Goal: Information Seeking & Learning: Learn about a topic

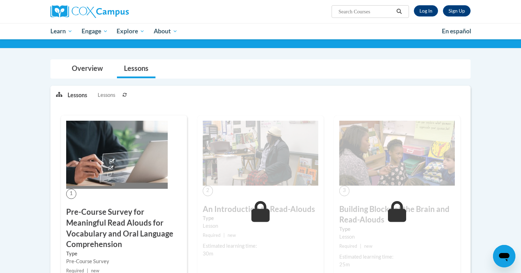
scroll to position [63, 0]
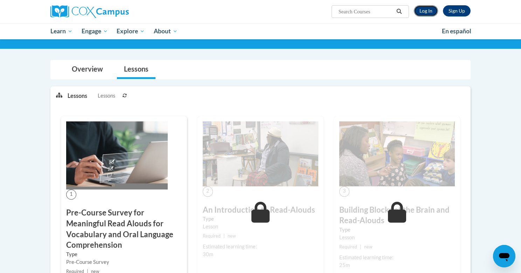
click at [421, 9] on link "Log In" at bounding box center [426, 10] width 24 height 11
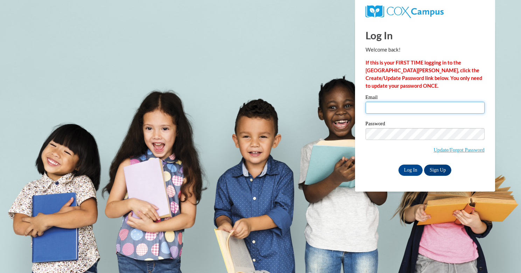
click at [430, 108] on input "Email" at bounding box center [425, 108] width 119 height 12
type input "andrea.sawyer@wrps.net"
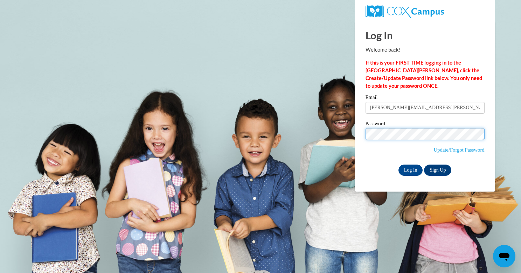
click at [399, 164] on input "Log In" at bounding box center [411, 169] width 25 height 11
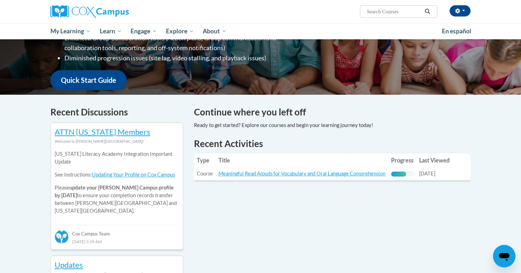
scroll to position [154, 0]
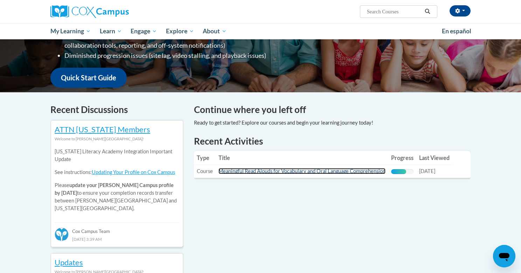
click at [321, 172] on link "Meaningful Read Alouds for Vocabulary and Oral Language Comprehension" at bounding box center [302, 171] width 167 height 6
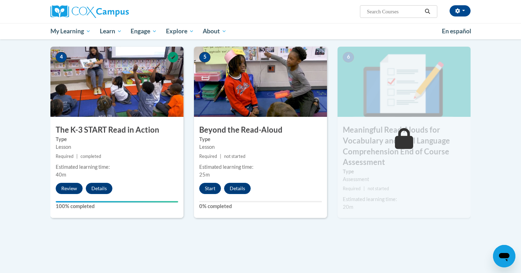
scroll to position [348, 0]
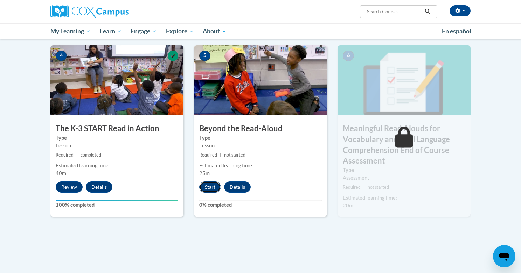
click at [210, 185] on button "Start" at bounding box center [210, 186] width 22 height 11
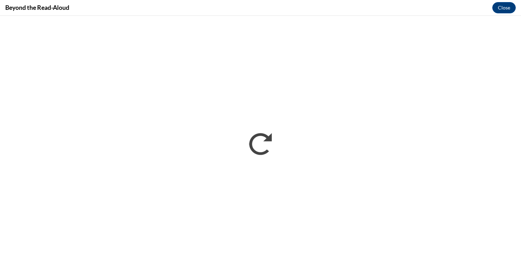
scroll to position [0, 0]
